Goal: Check status: Check status

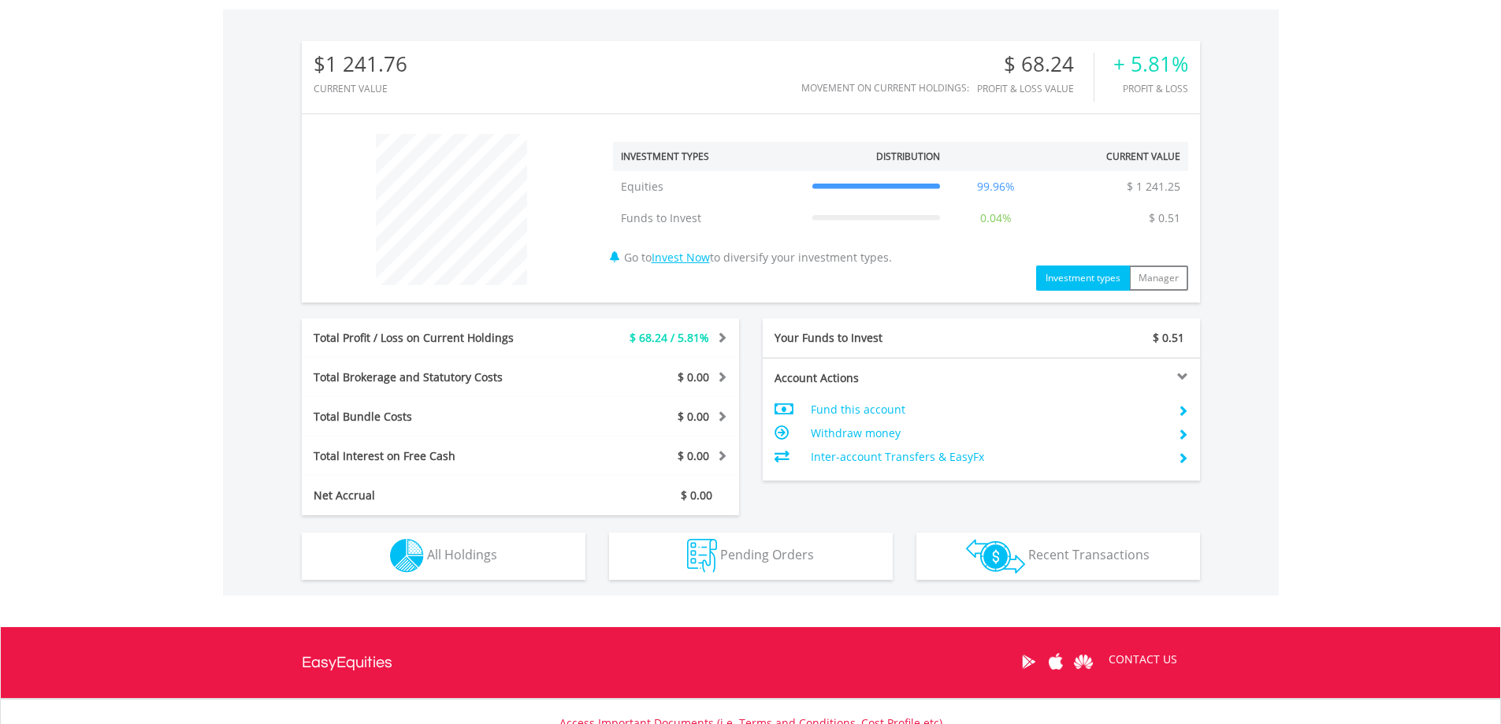
scroll to position [609, 0]
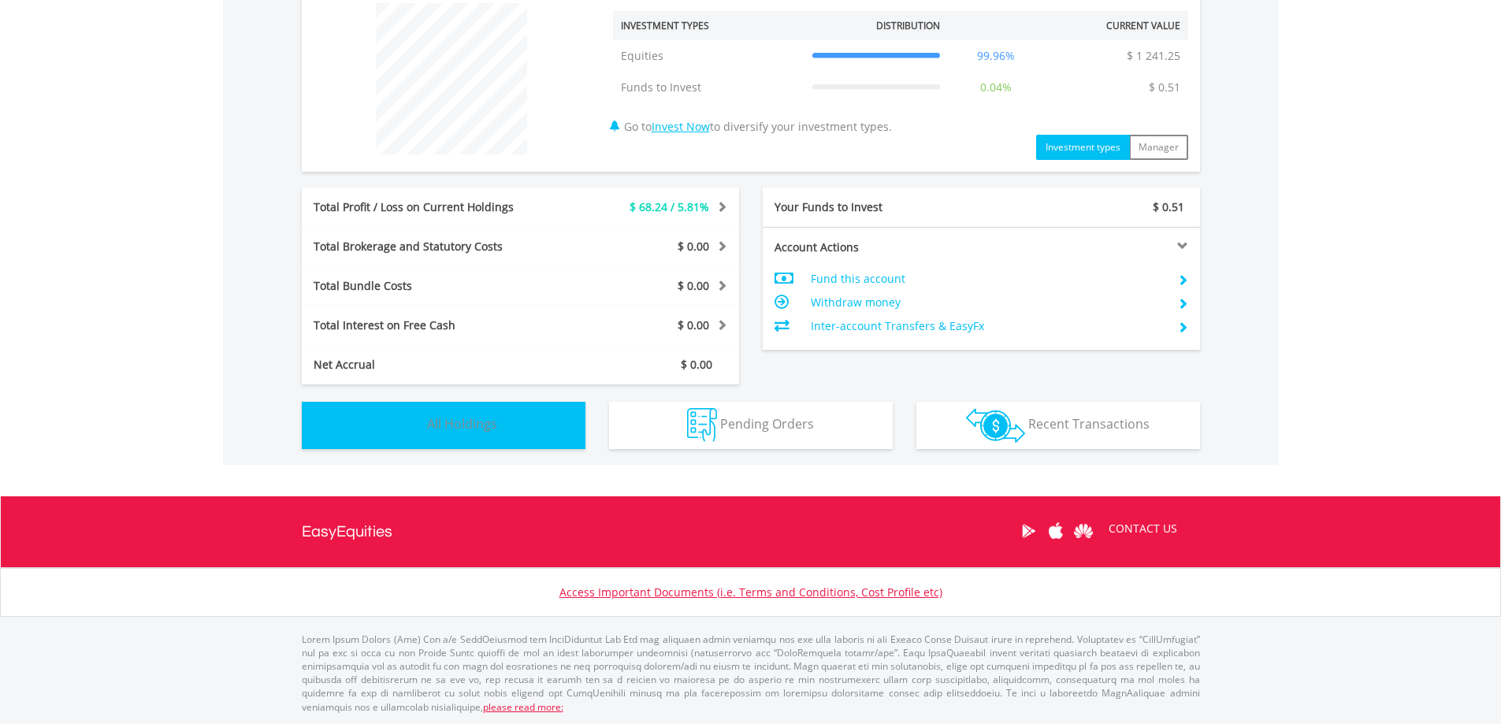
click at [456, 422] on span "All Holdings" at bounding box center [462, 423] width 70 height 17
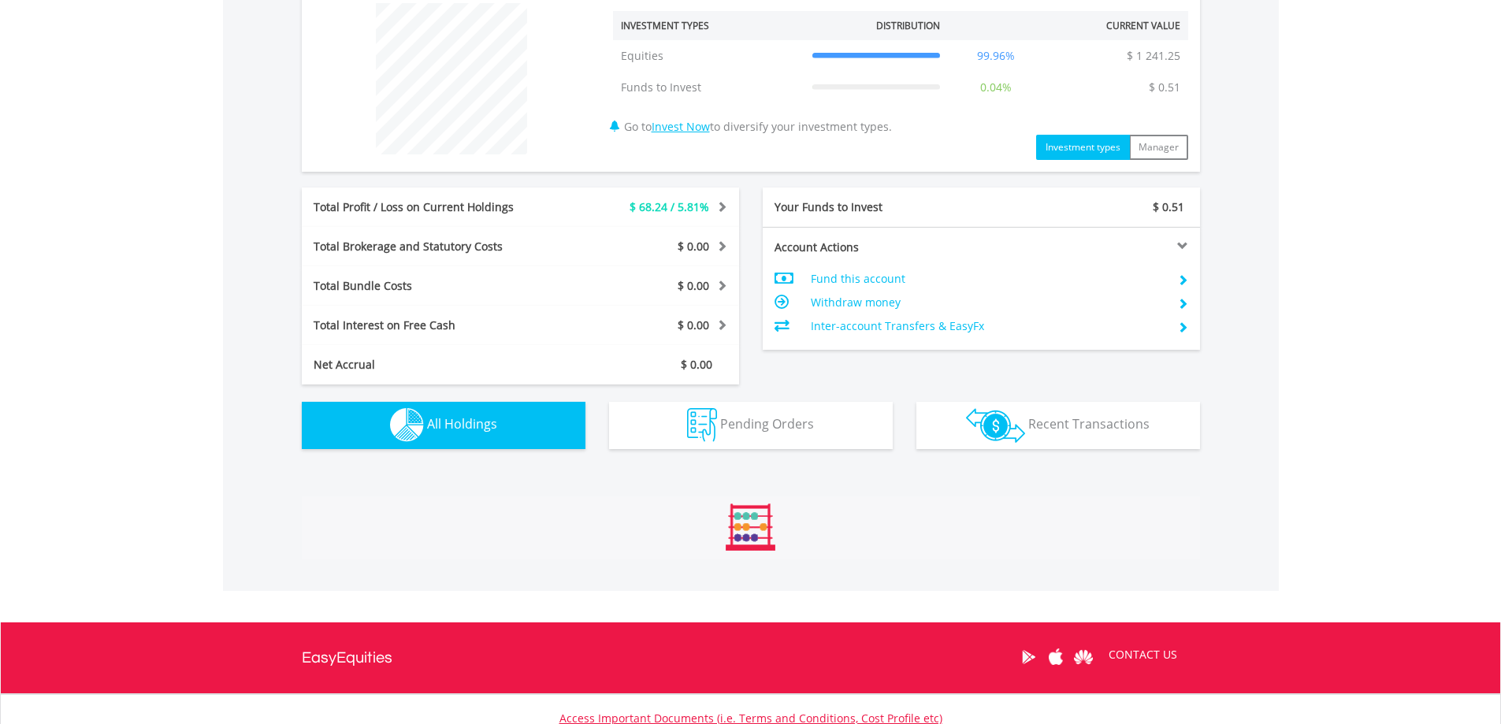
scroll to position [832, 0]
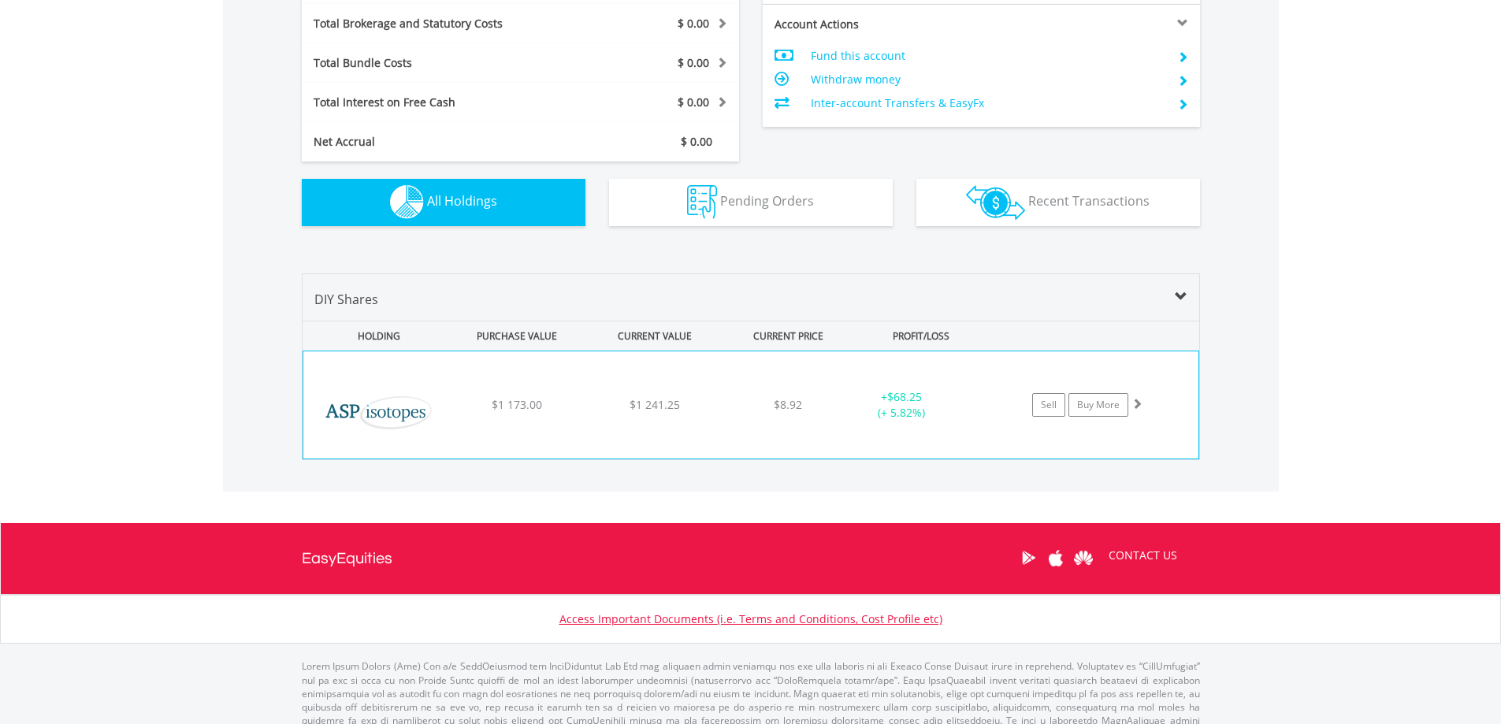
click at [589, 417] on div "﻿ ASP Isotopes Inc $1 173.00 $1 241.25 $8.92 + $68.25 (+ 5.82%) Sell Buy More" at bounding box center [750, 404] width 895 height 107
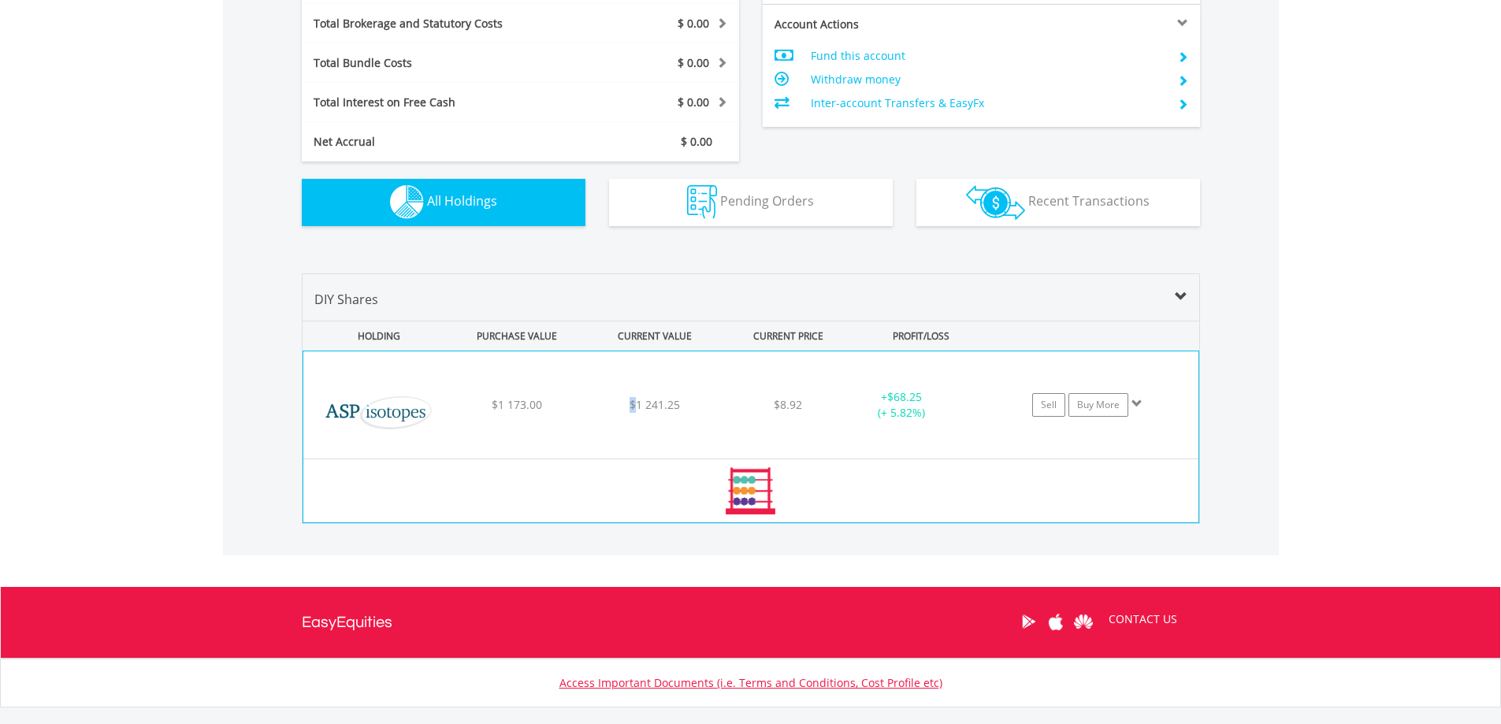
click at [589, 417] on div "﻿ ASP Isotopes Inc $1 173.00 $1 241.25 $8.92 + $68.25 (+ 5.82%) Sell Buy More" at bounding box center [750, 404] width 895 height 107
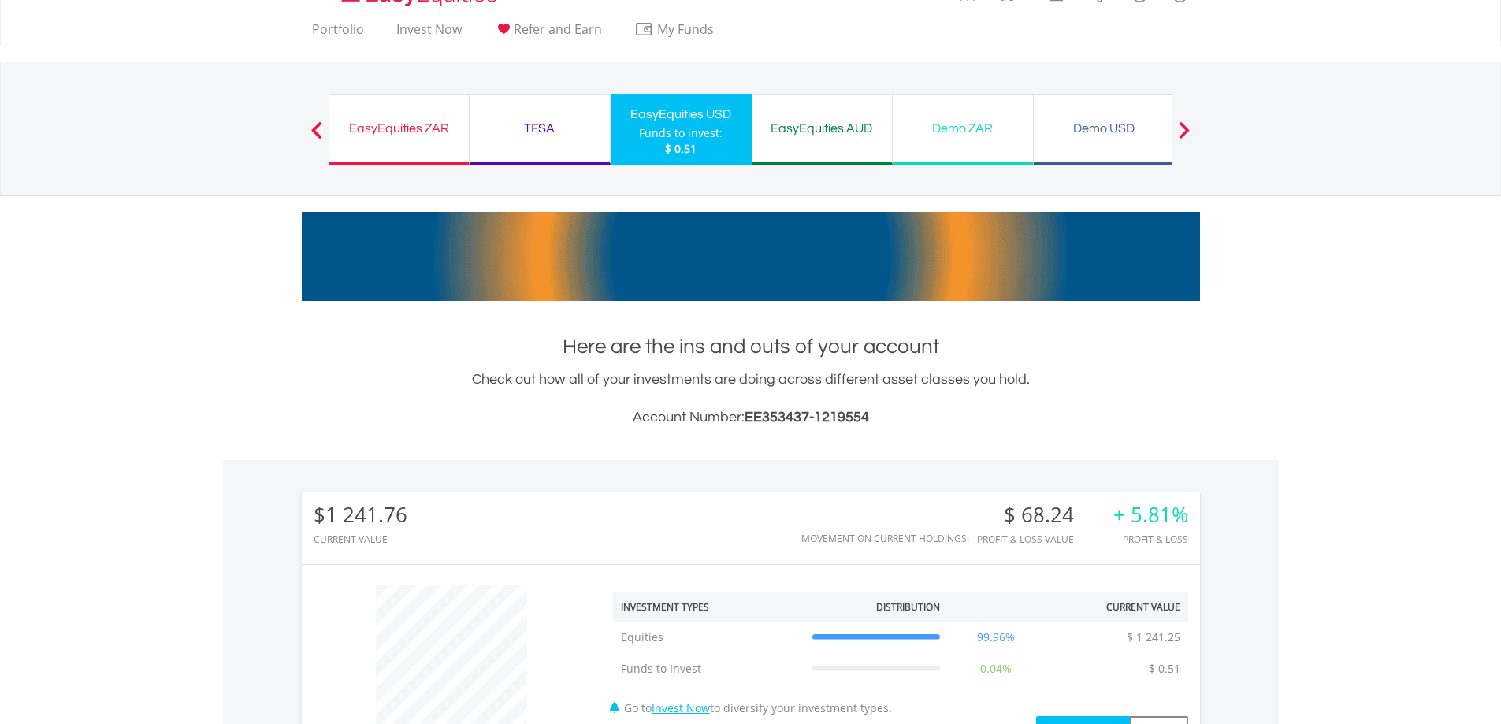
scroll to position [0, 0]
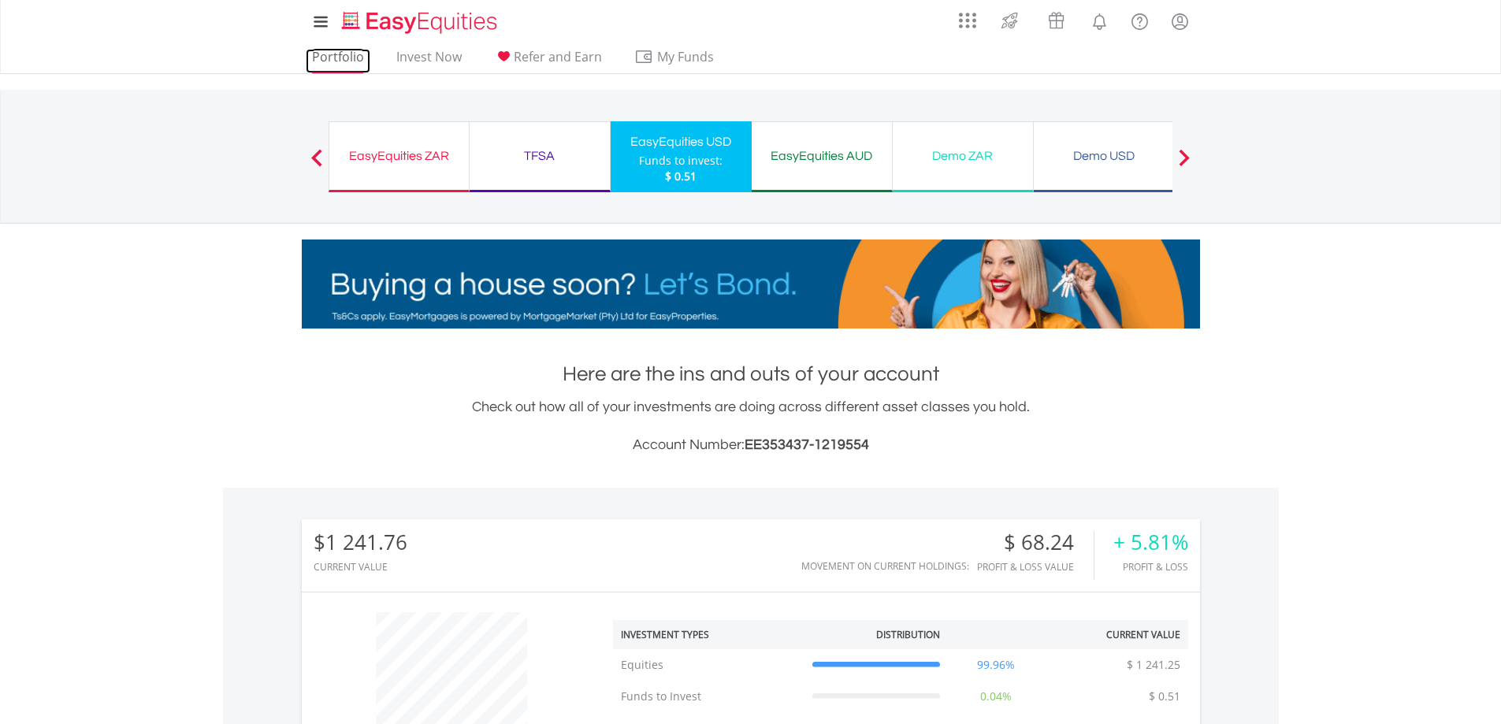
click at [349, 62] on link "Portfolio" at bounding box center [338, 61] width 65 height 24
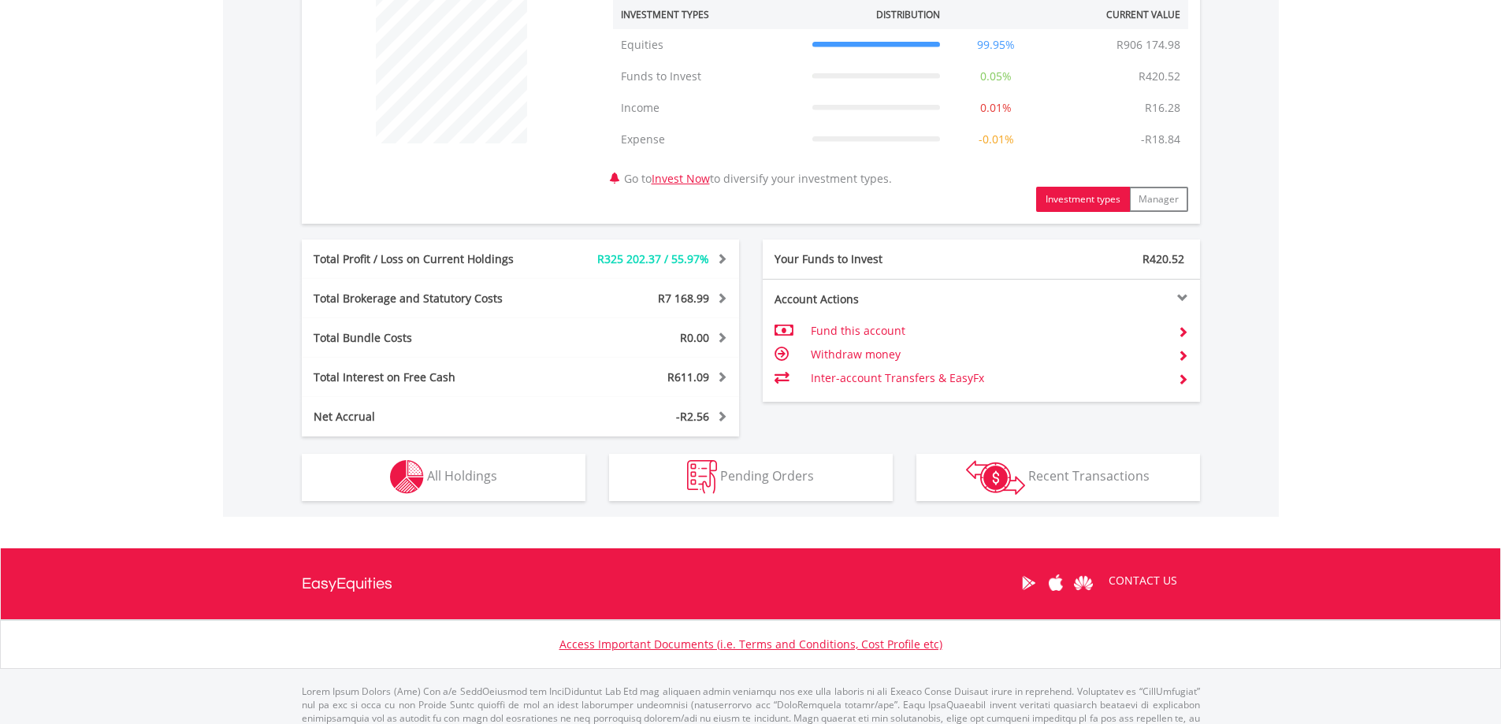
scroll to position [672, 0]
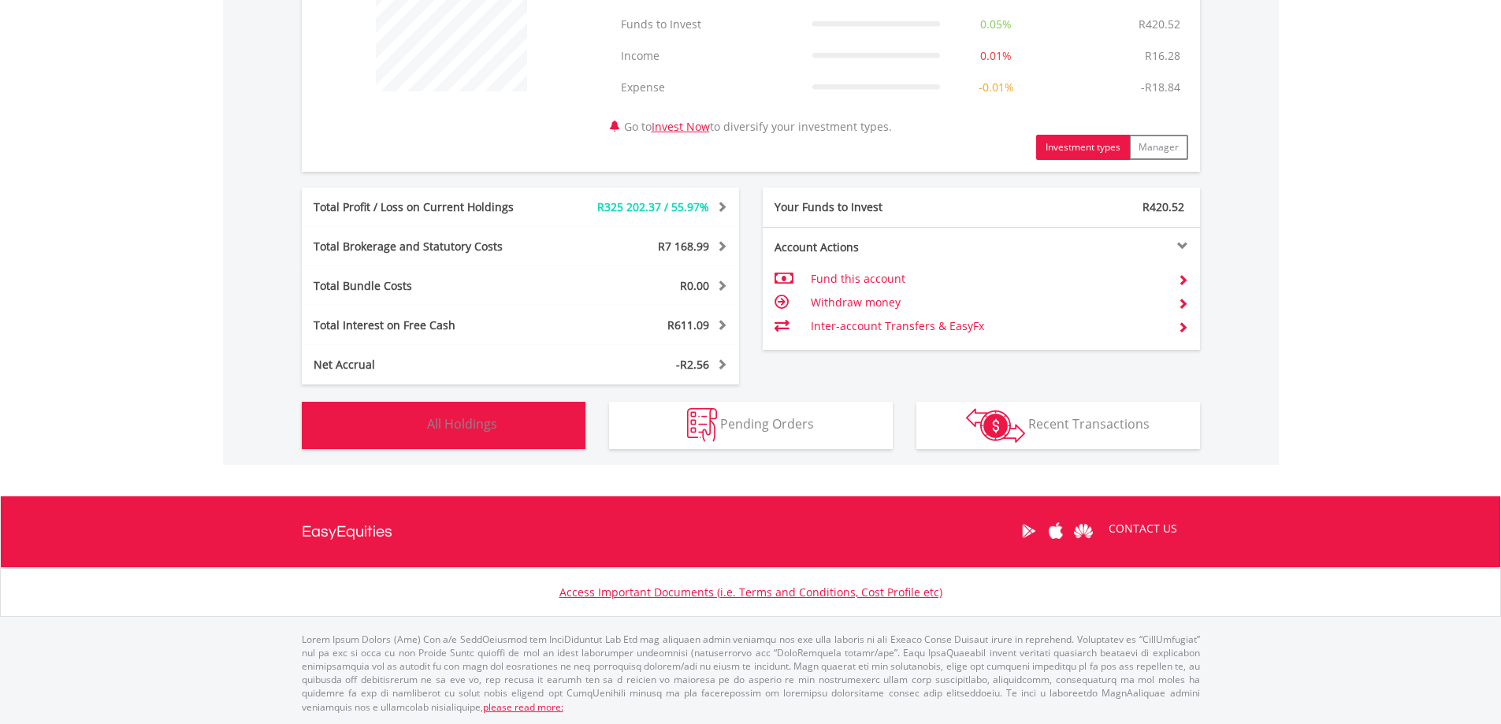
click at [456, 422] on span "All Holdings" at bounding box center [462, 423] width 70 height 17
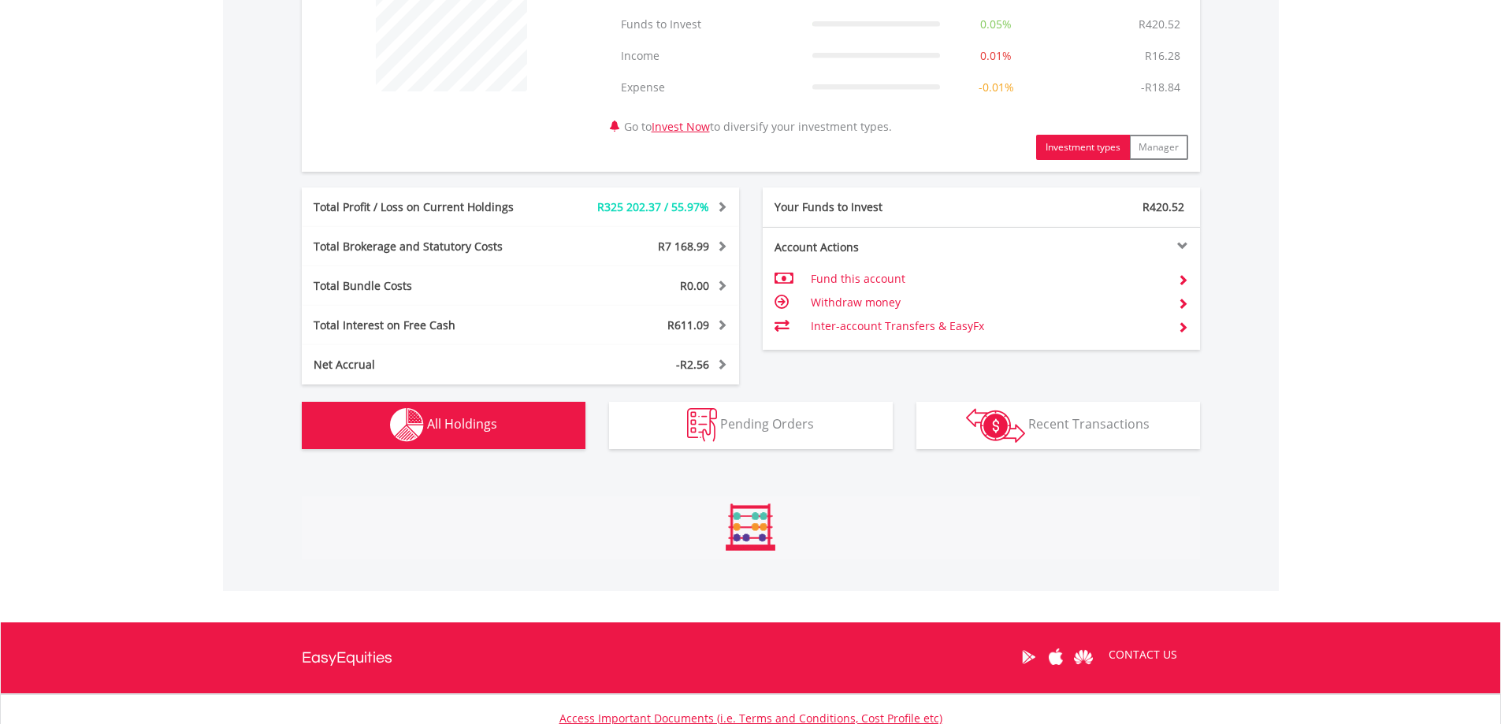
click at [456, 422] on span "All Holdings" at bounding box center [462, 423] width 70 height 17
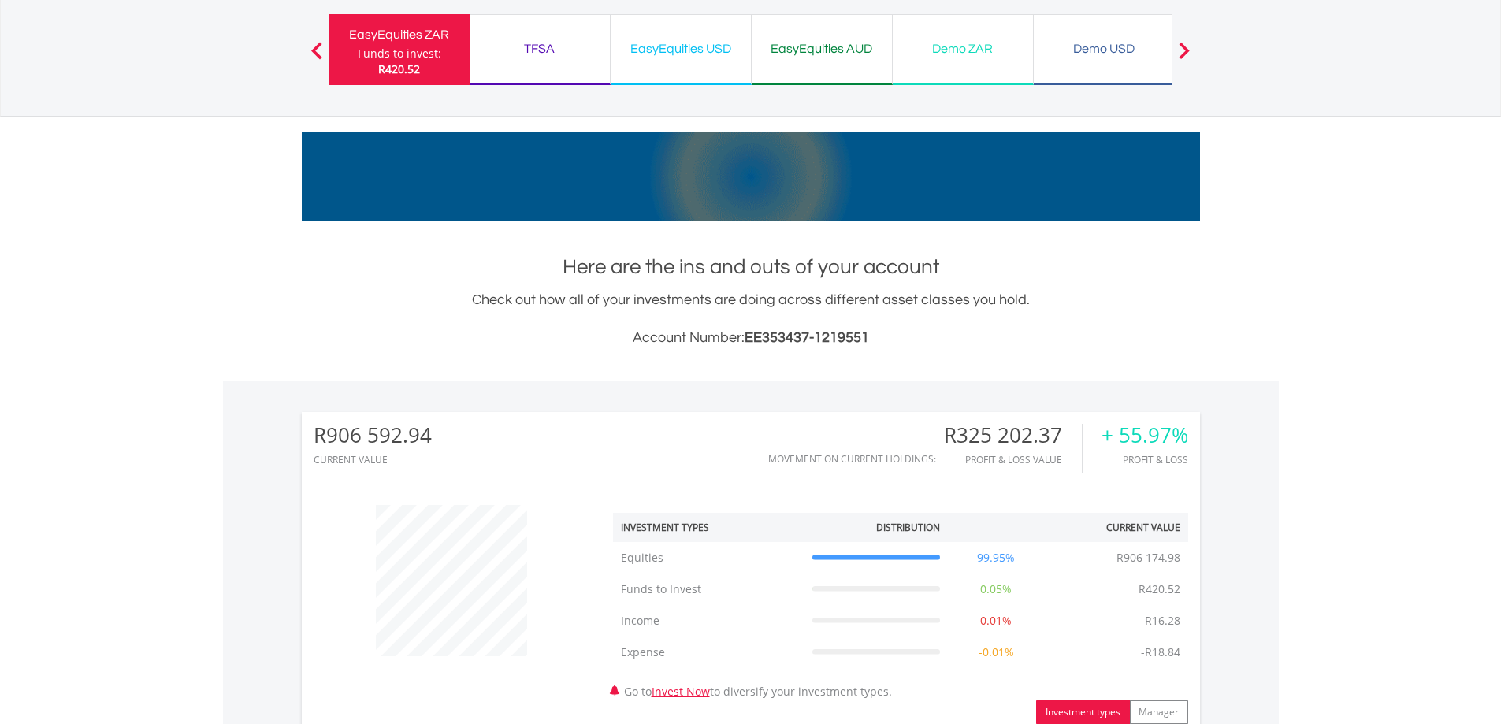
scroll to position [0, 0]
